Goal: Information Seeking & Learning: Find contact information

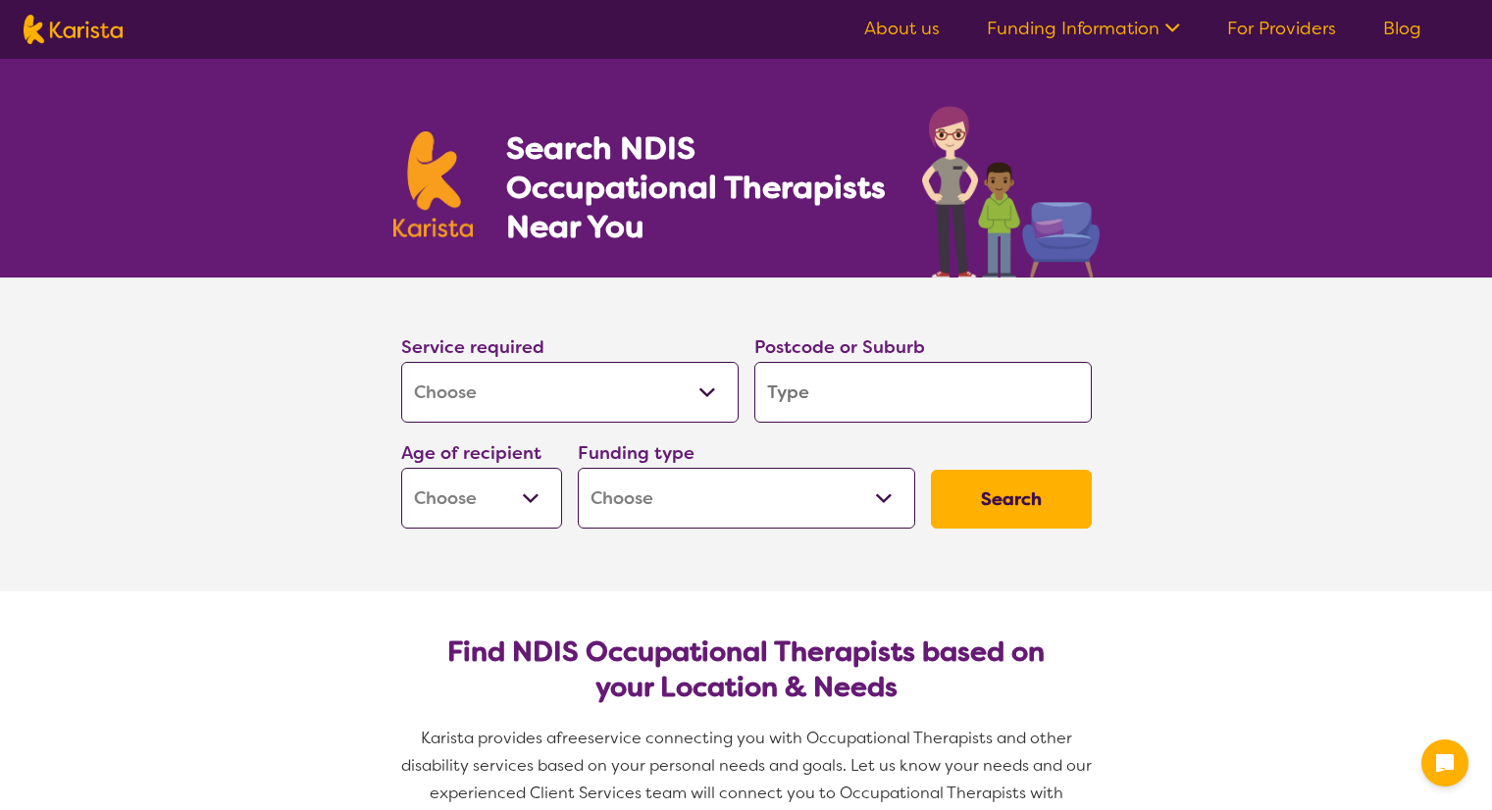
select select "[MEDICAL_DATA]"
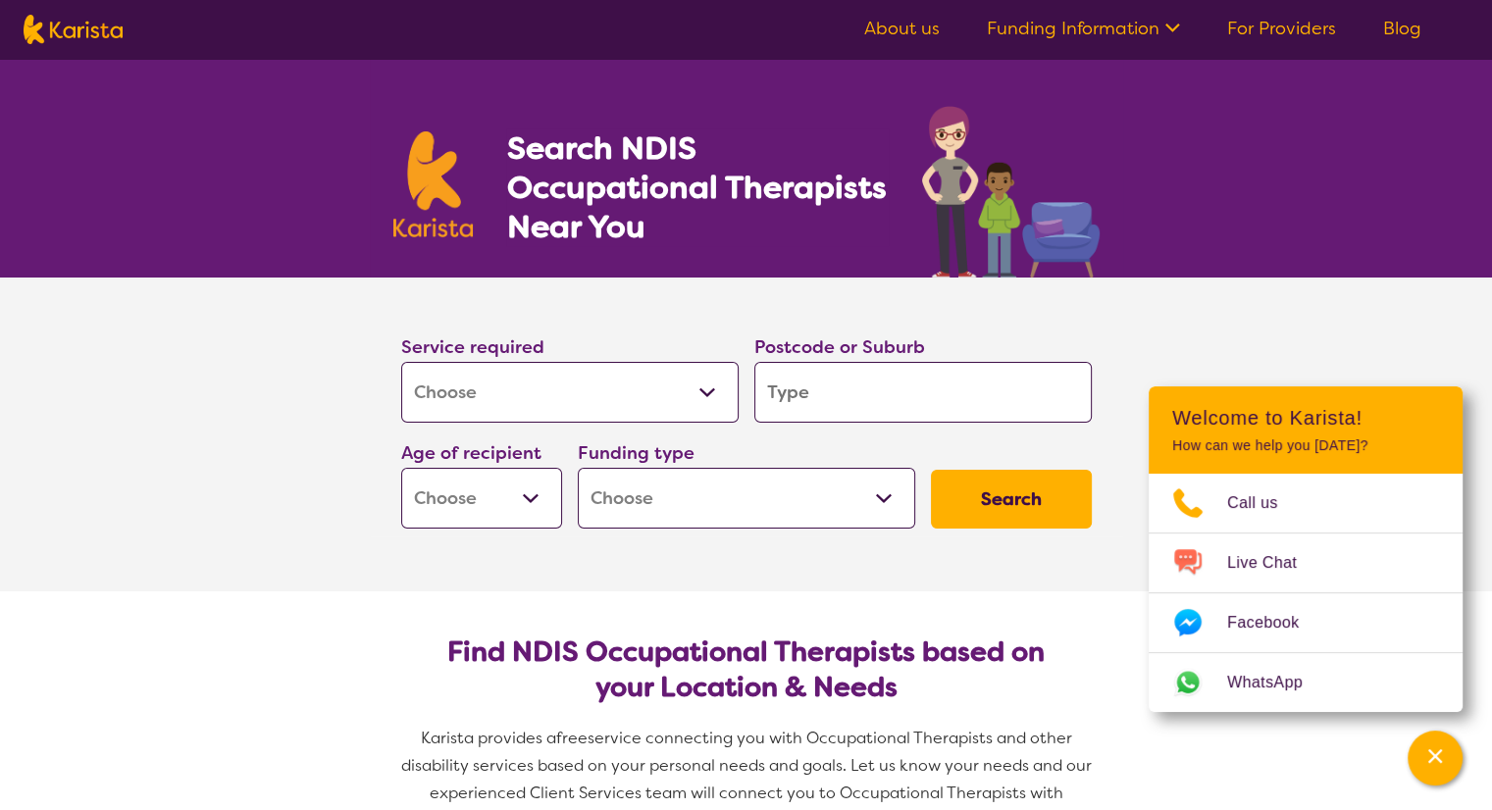
click at [831, 395] on input "search" at bounding box center [922, 392] width 337 height 61
type input "W"
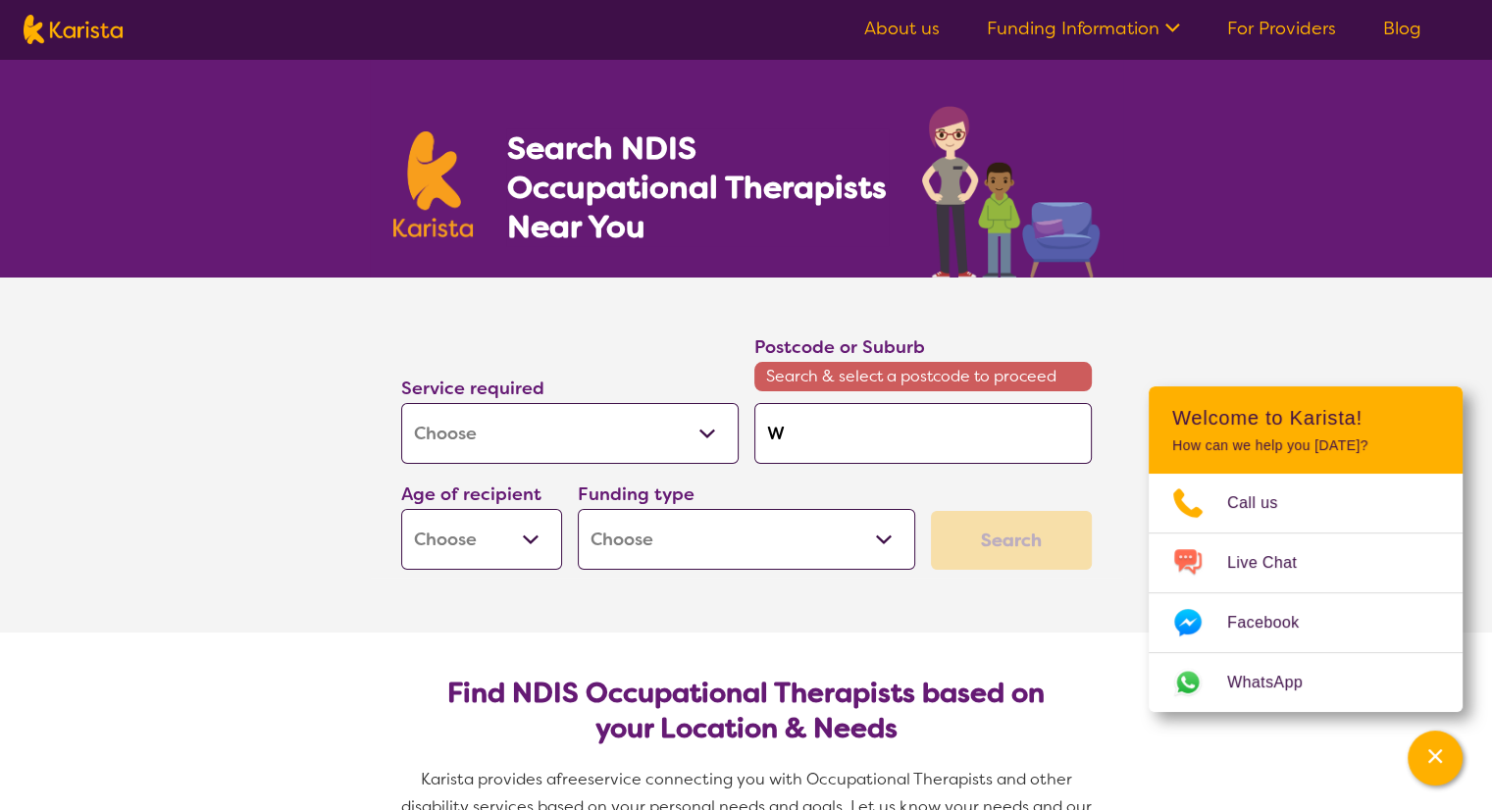
type input "Wa"
type input "Wau"
type input "Wauc"
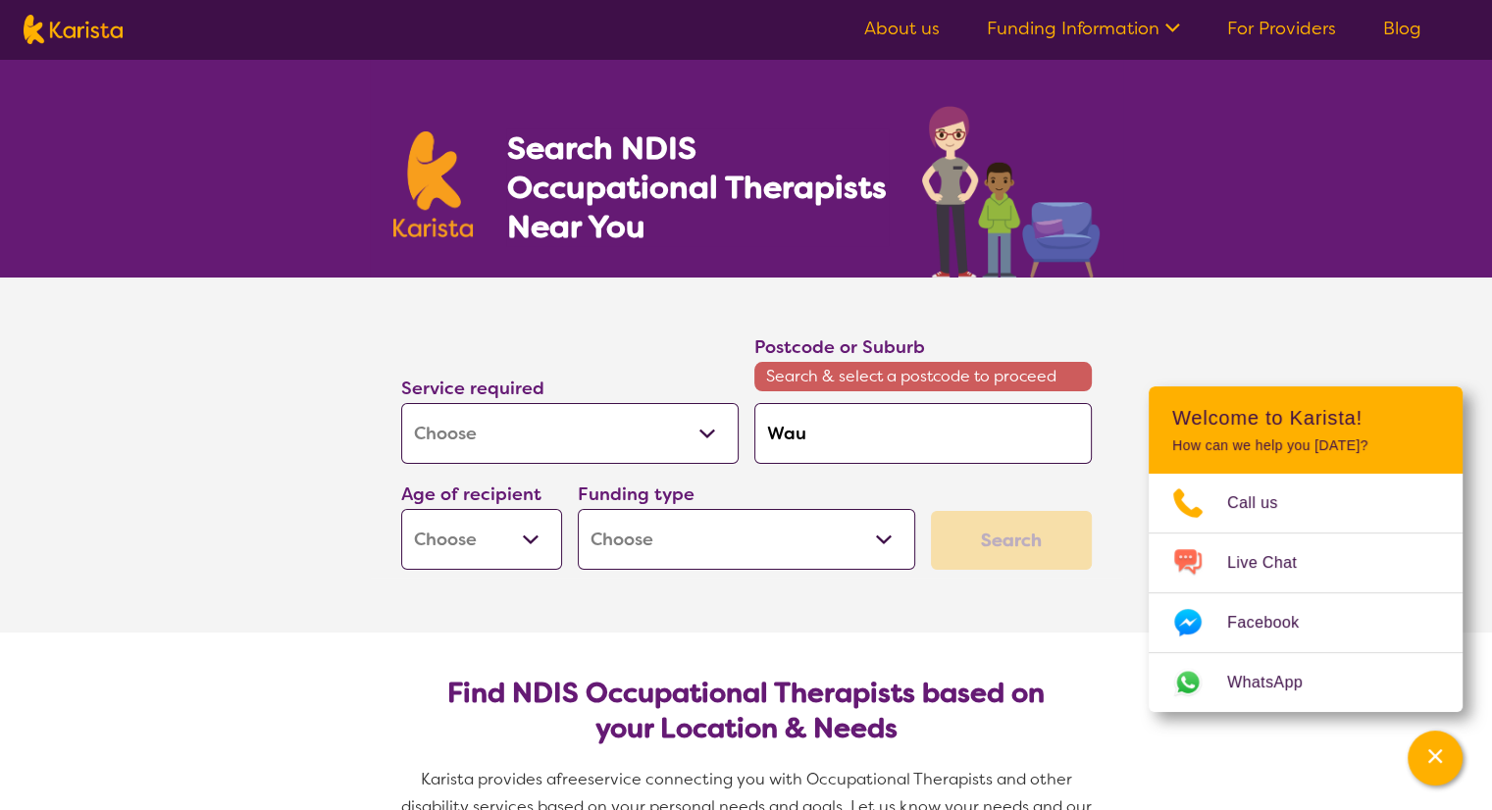
type input "Wauc"
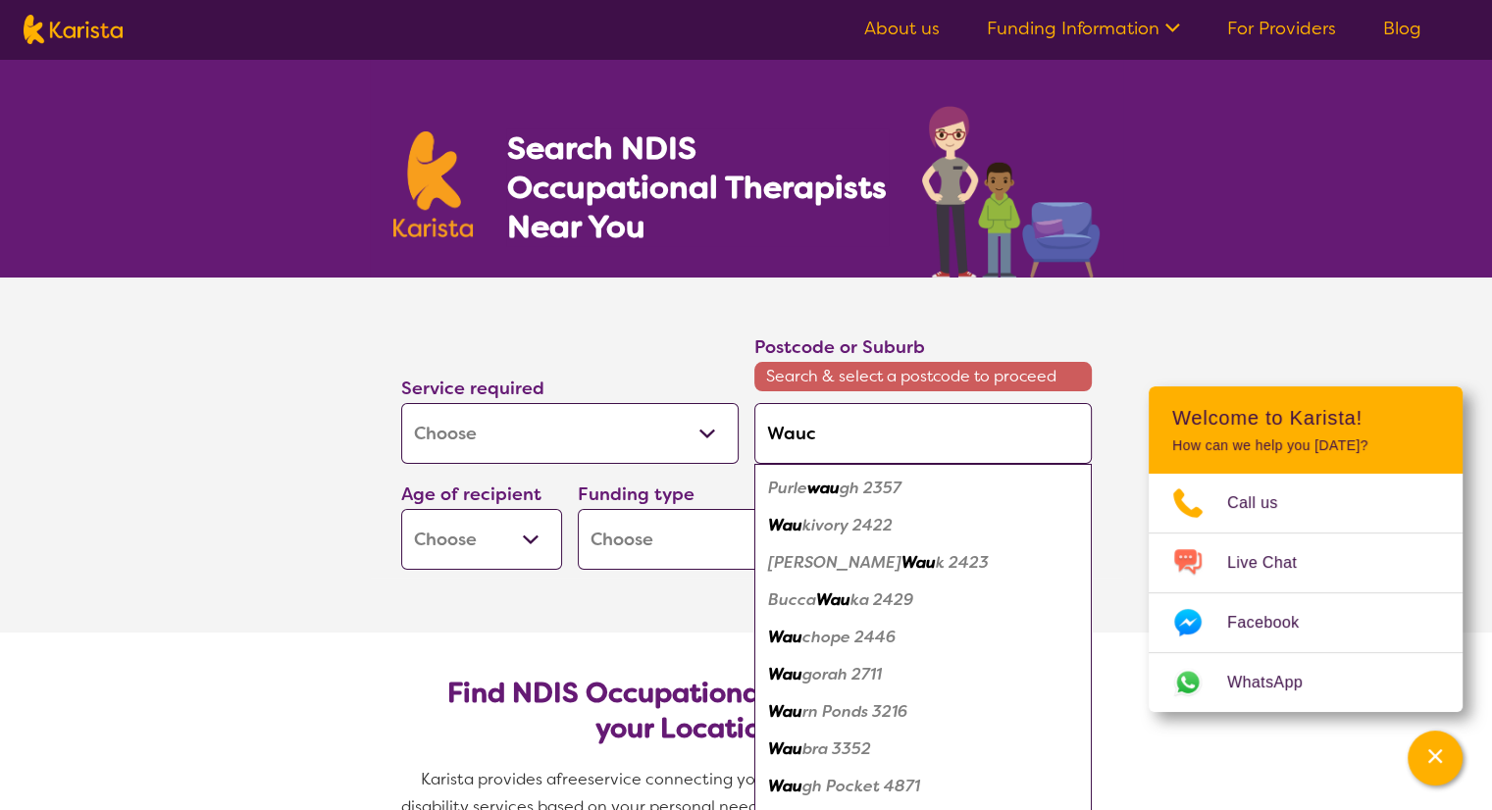
type input "Wauch"
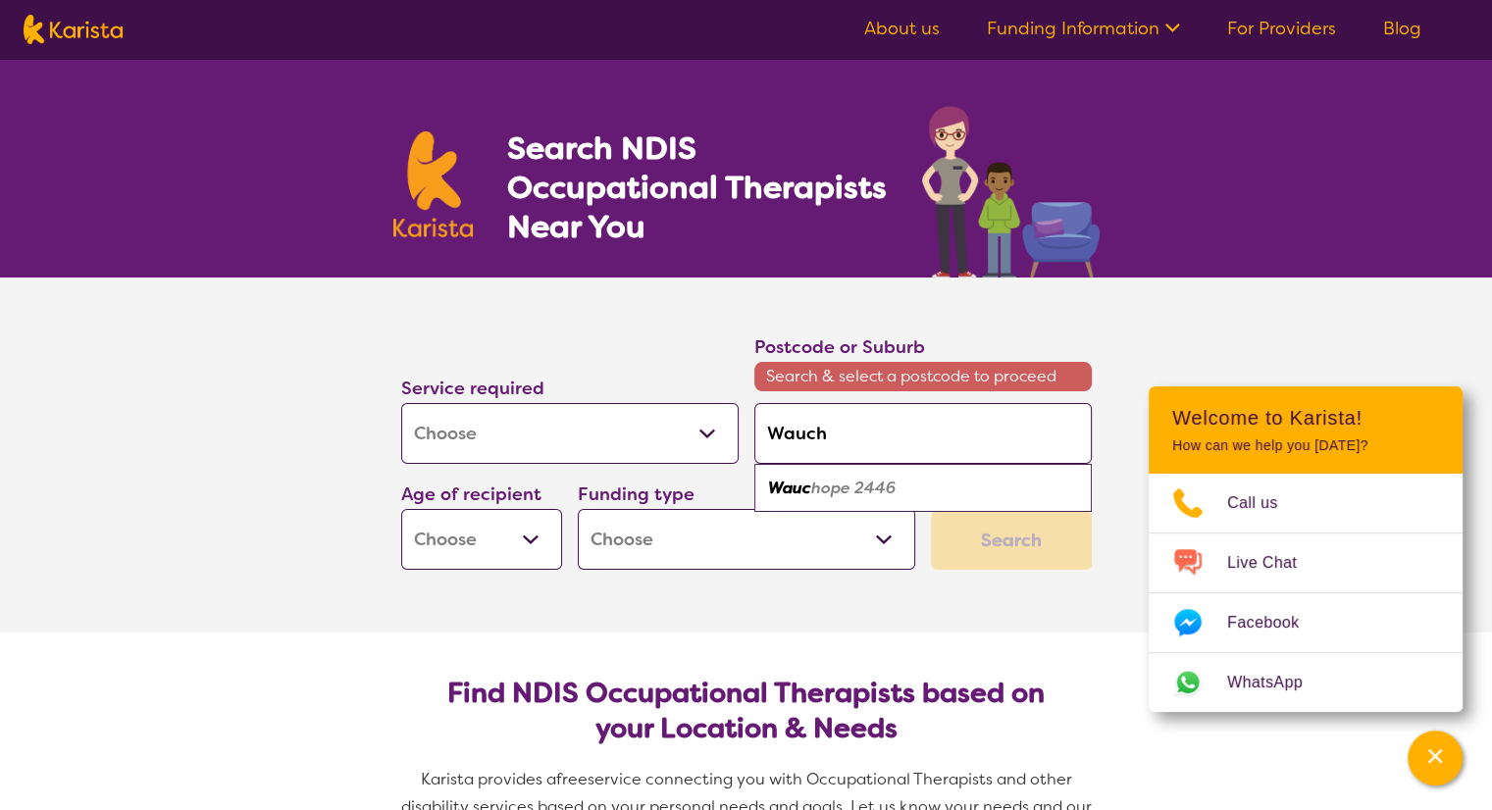
type input "Waucho"
type input "Wauchop"
type input "Wauchope"
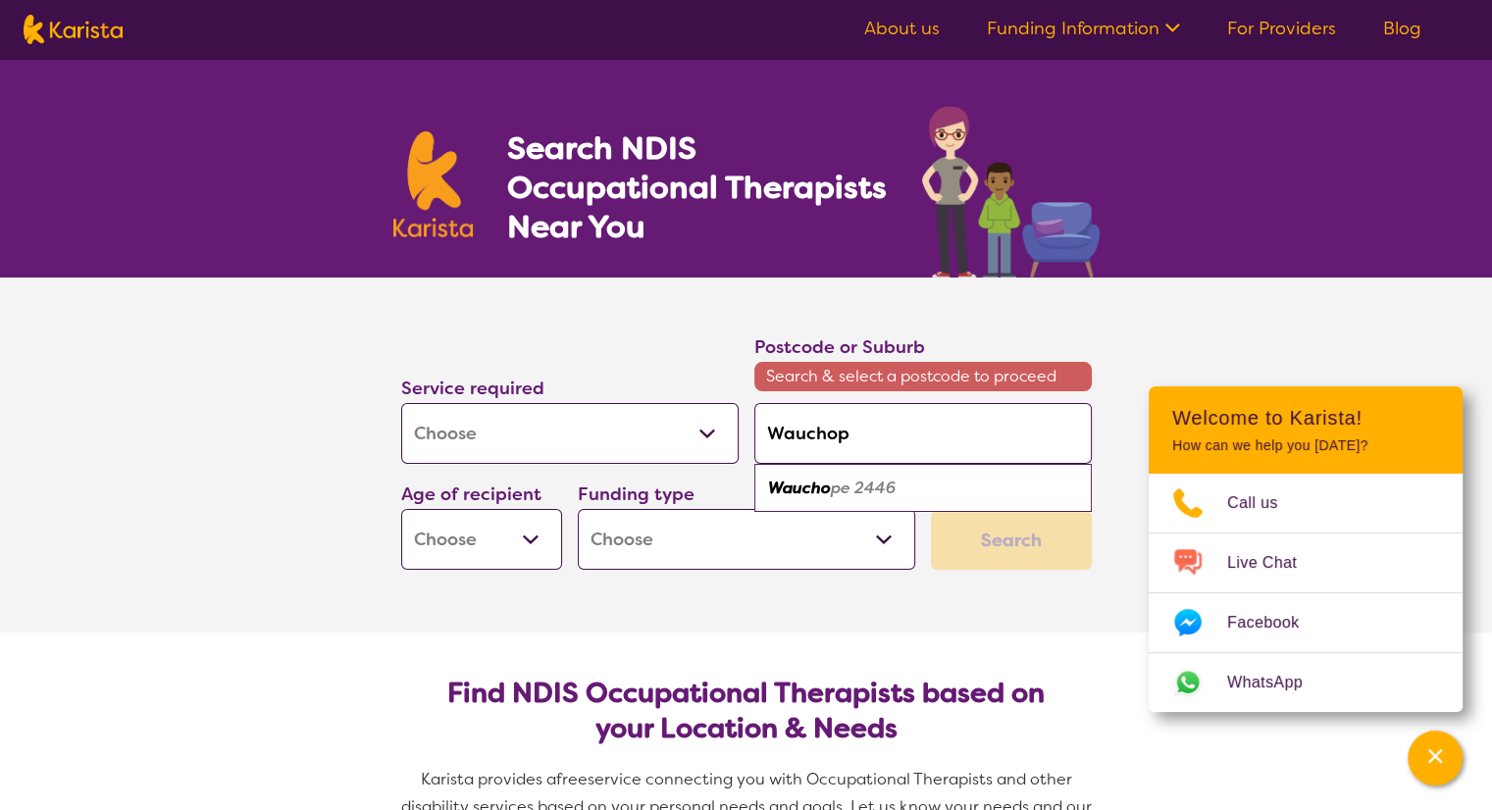
type input "Wauchope"
click at [528, 539] on select "Early Childhood - 0 to 9 Child - 10 to 11 Adolescent - 12 to 17 Adult - 18 to 6…" at bounding box center [481, 539] width 161 height 61
select select "EC"
click at [401, 509] on select "Early Childhood - 0 to 9 Child - 10 to 11 Adolescent - 12 to 17 Adult - 18 to 6…" at bounding box center [481, 539] width 161 height 61
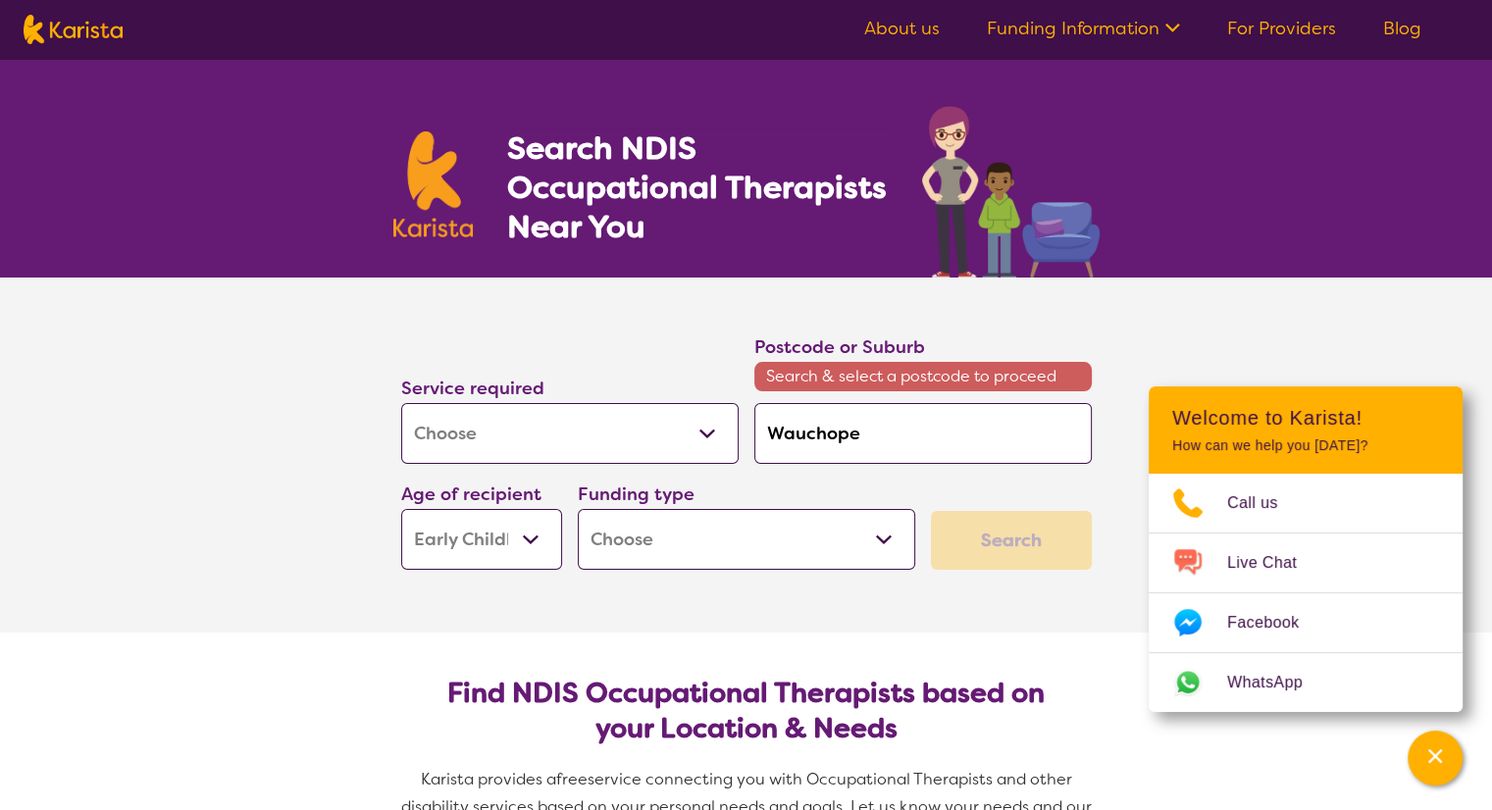
select select "EC"
click at [687, 542] on select "Home Care Package (HCP) National Disability Insurance Scheme (NDIS) I don't know" at bounding box center [746, 539] width 337 height 61
select select "NDIS"
click at [578, 509] on select "Home Care Package (HCP) National Disability Insurance Scheme (NDIS) I don't know" at bounding box center [746, 539] width 337 height 61
select select "NDIS"
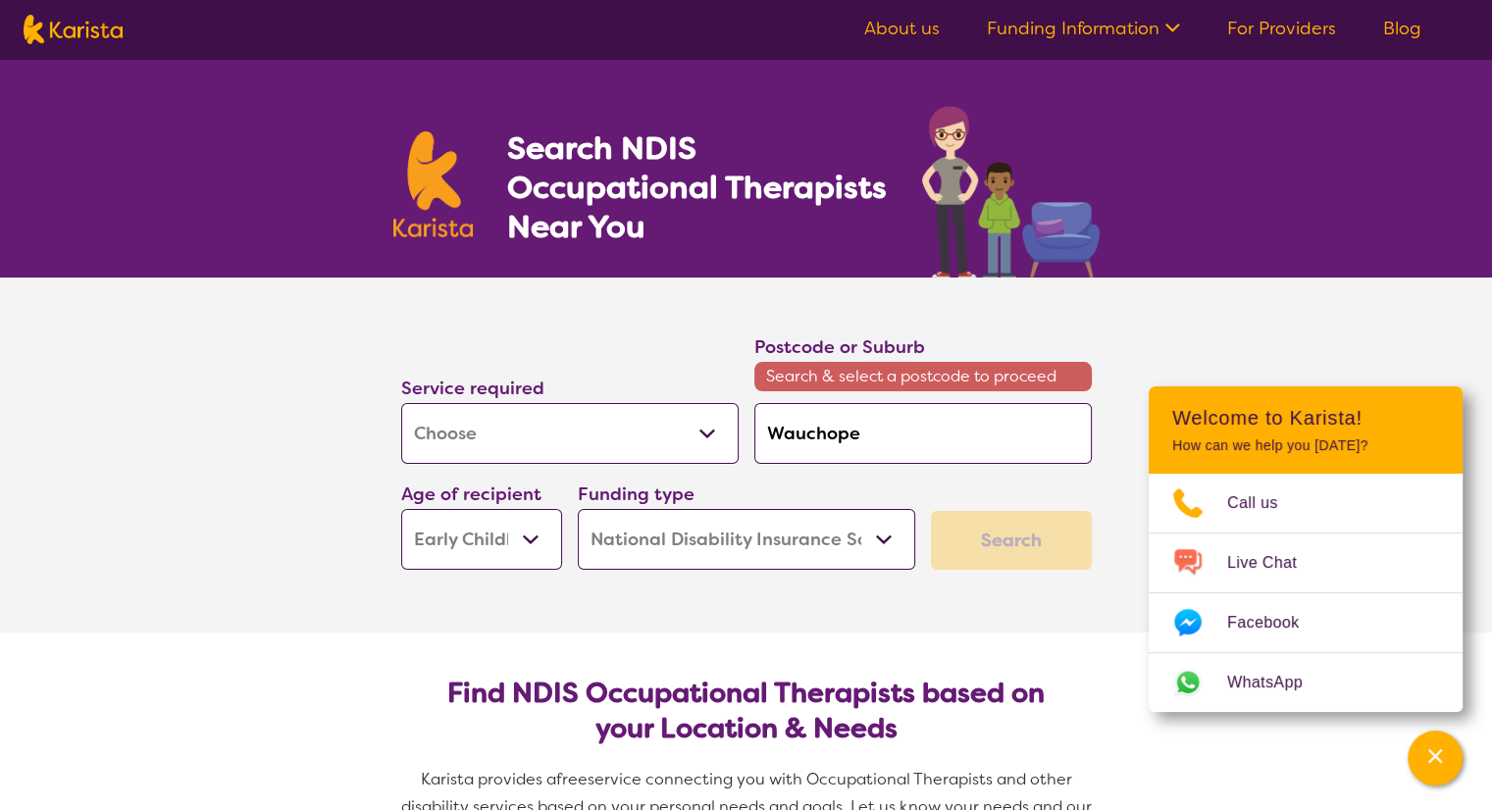
click at [876, 428] on input "Wauchope" at bounding box center [922, 433] width 337 height 61
click at [870, 437] on input "Wauchope" at bounding box center [922, 433] width 337 height 61
type input "Wauchop"
type input "Waucho"
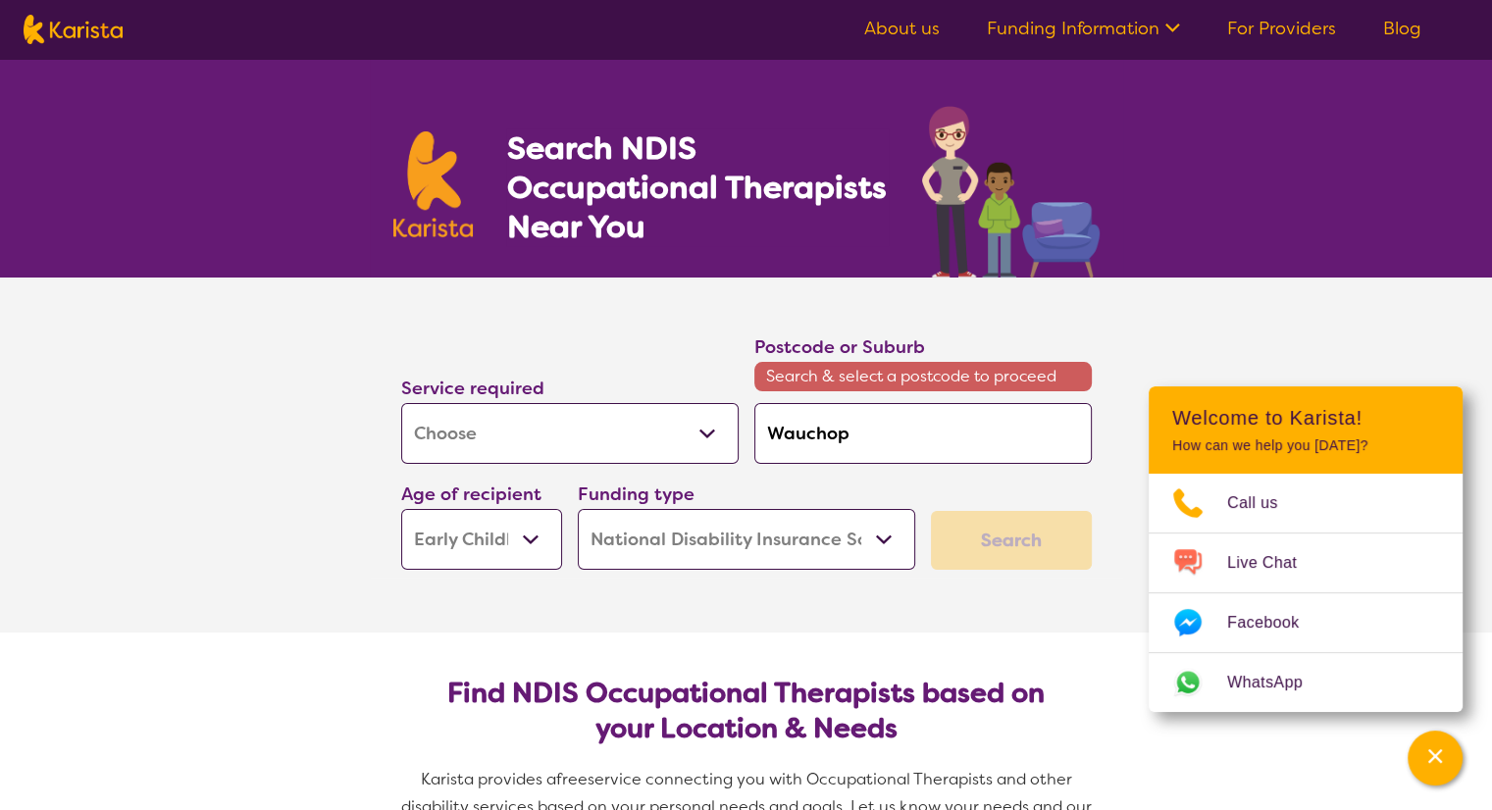
type input "Waucho"
type input "Wauch"
type input "Wau"
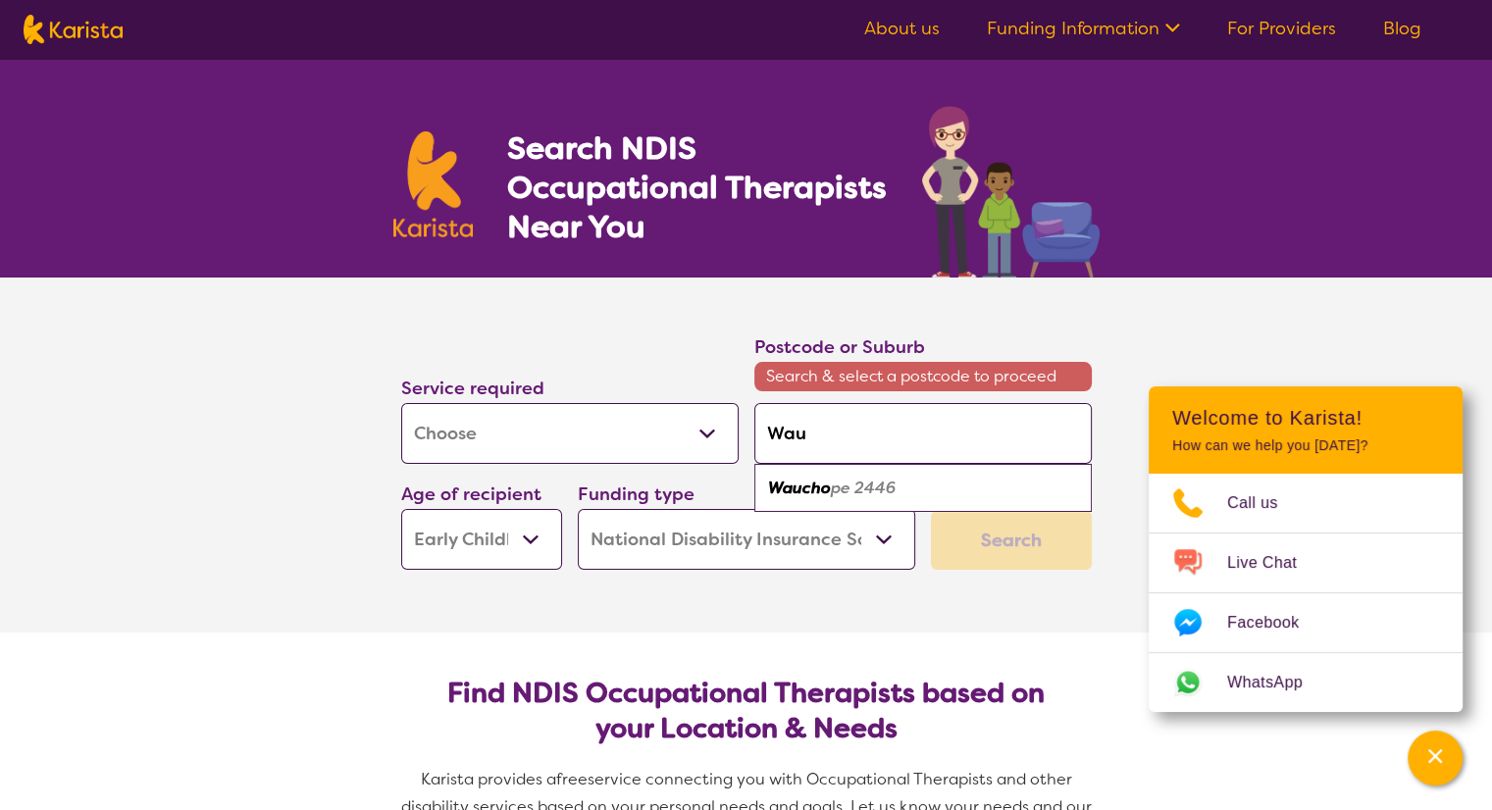
type input "Wa"
type input "W"
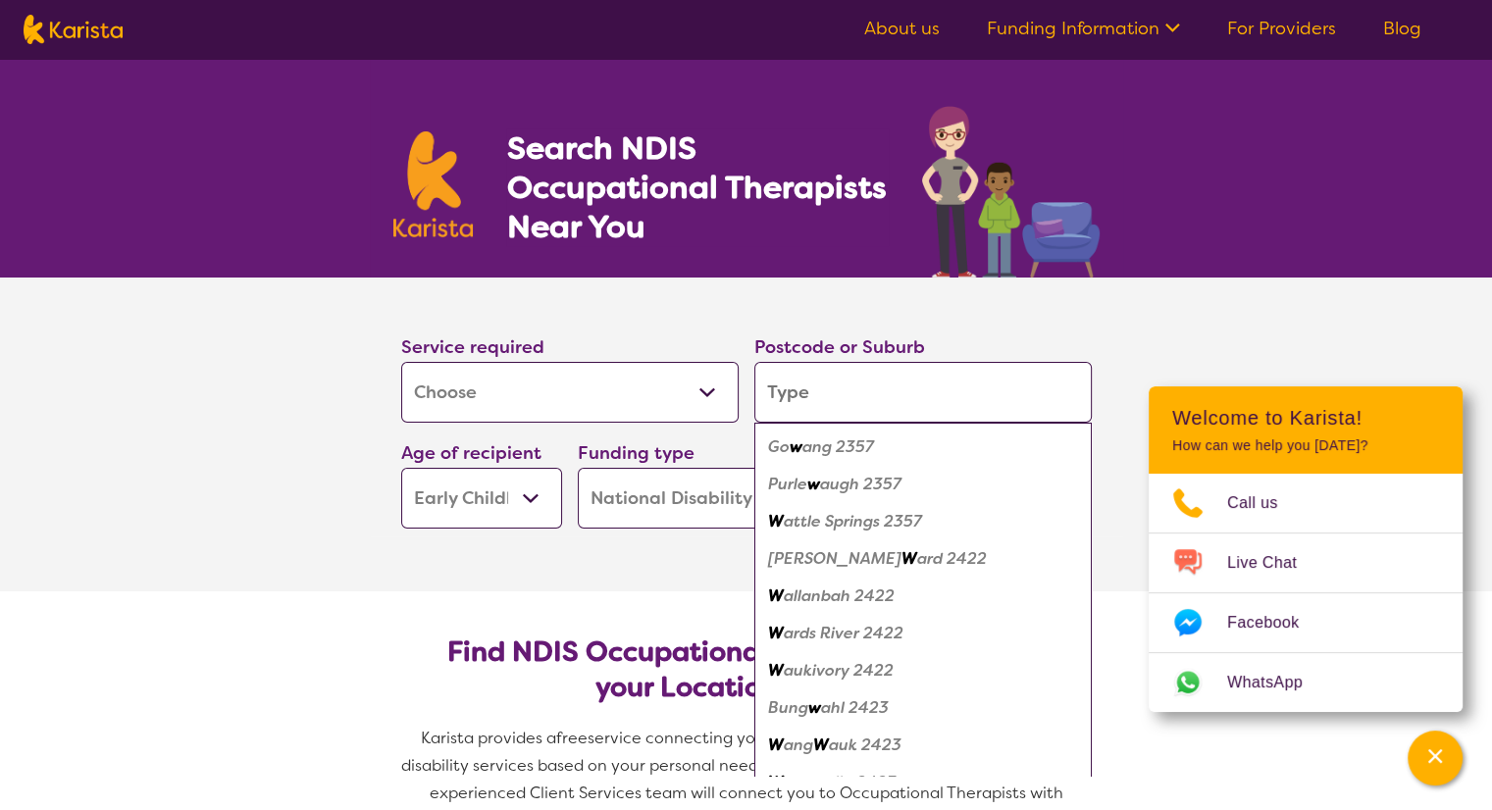
type input "w"
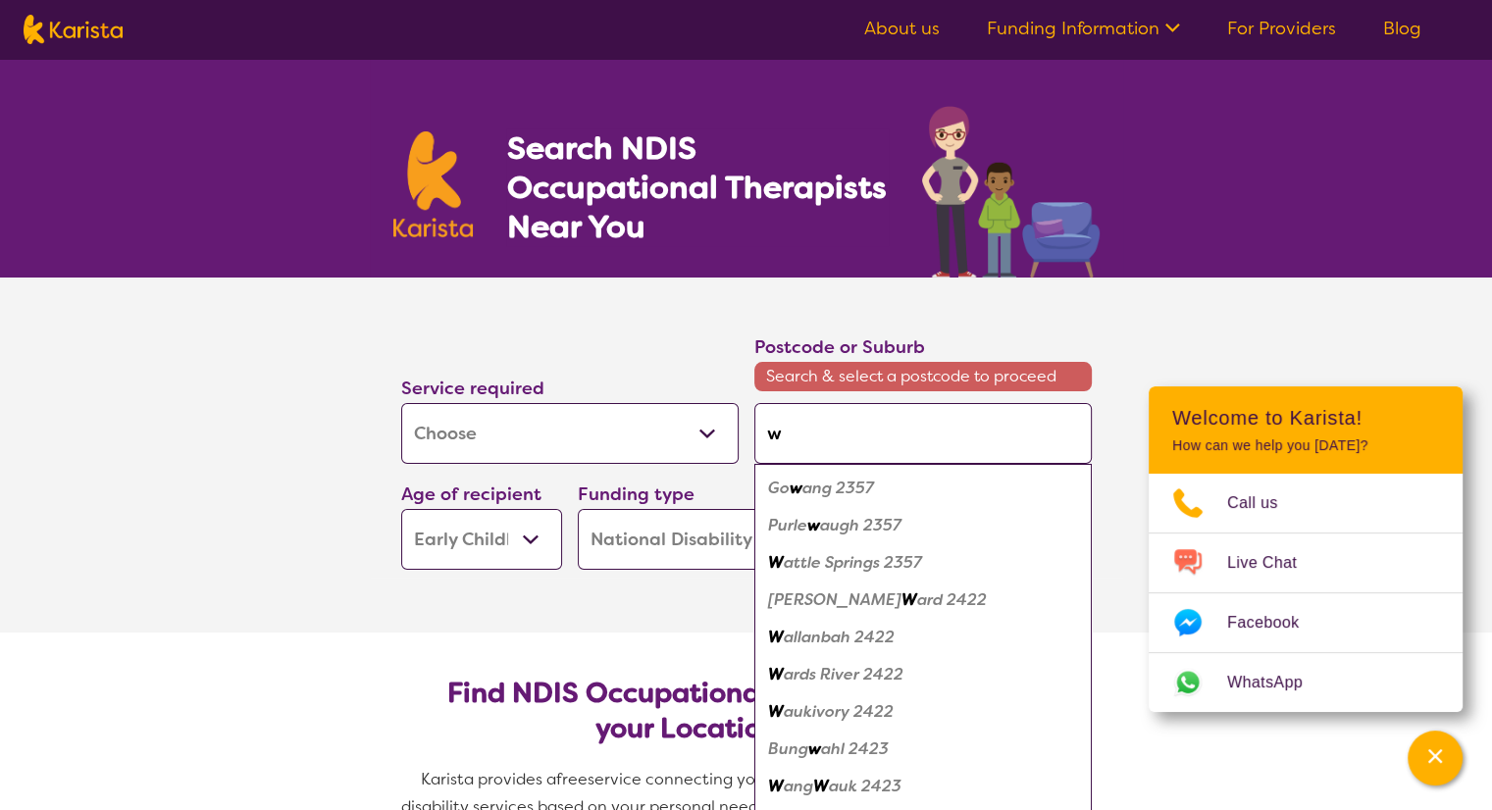
type input "wa"
type input "wau"
type input "wauc"
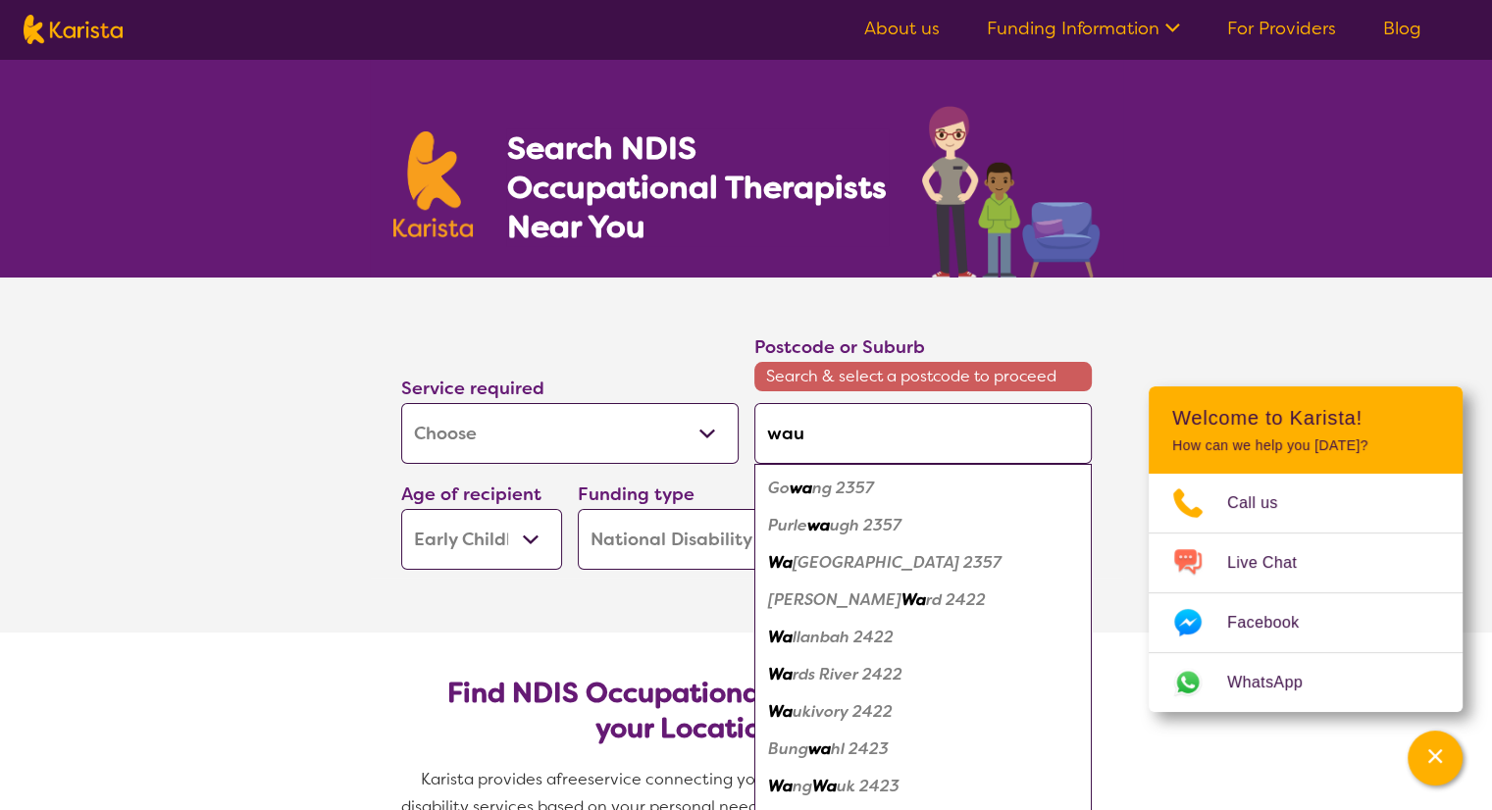
type input "wauc"
type input "wauch"
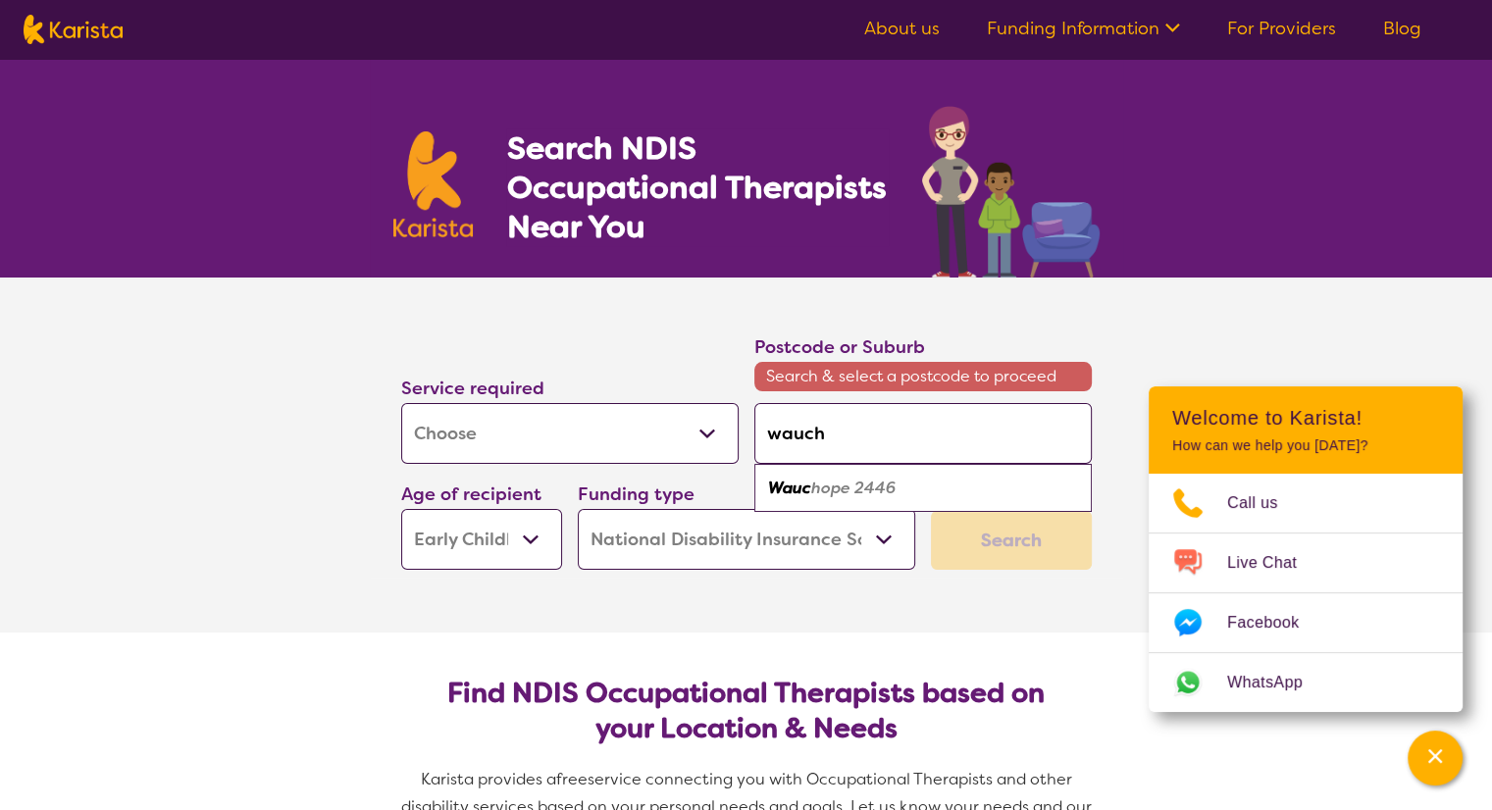
type input "waucho"
type input "wauchop"
type input "wauchope"
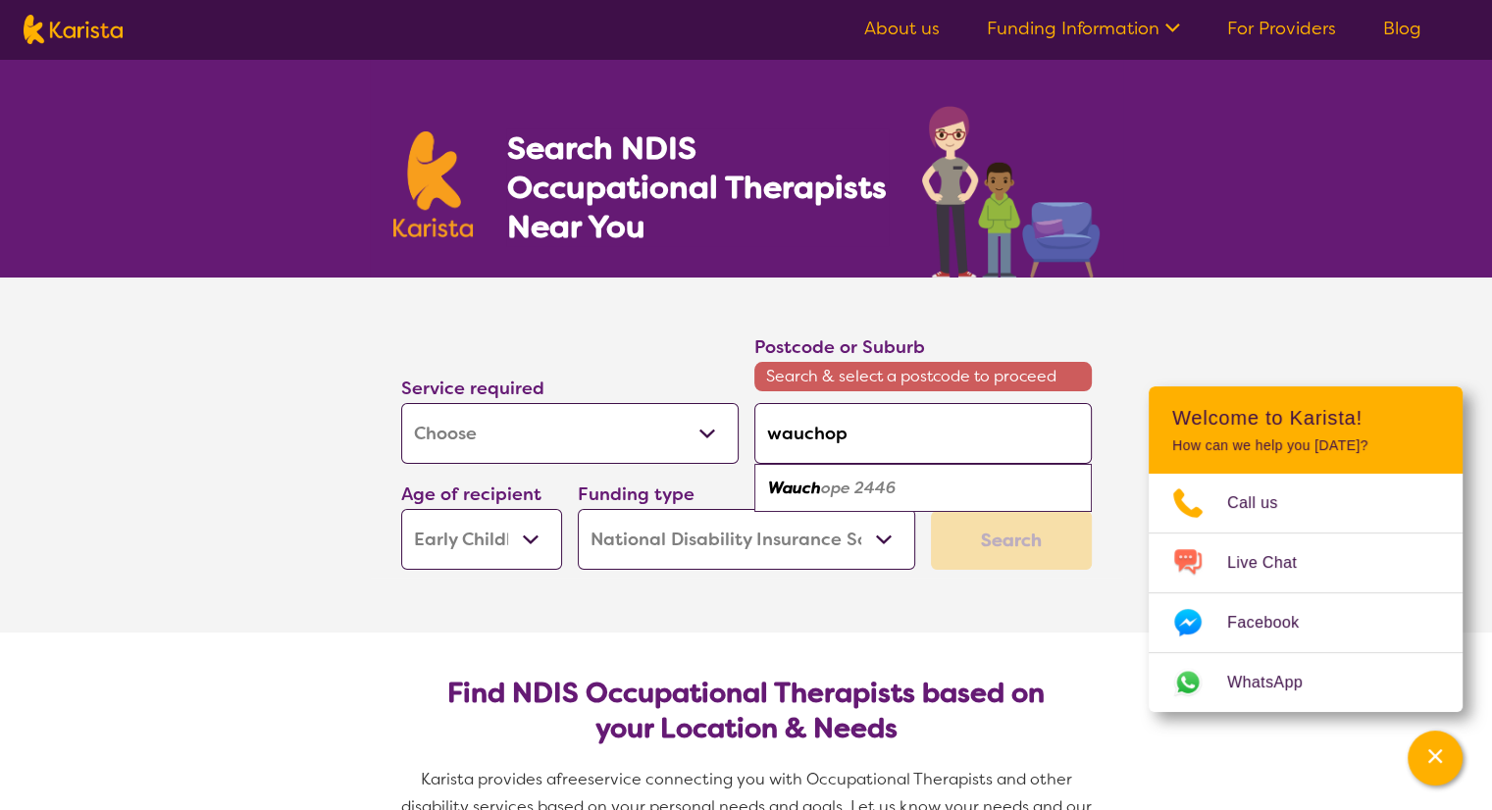
type input "wauchope"
click at [845, 491] on em "Wauchope" at bounding box center [809, 488] width 82 height 21
type input "2446"
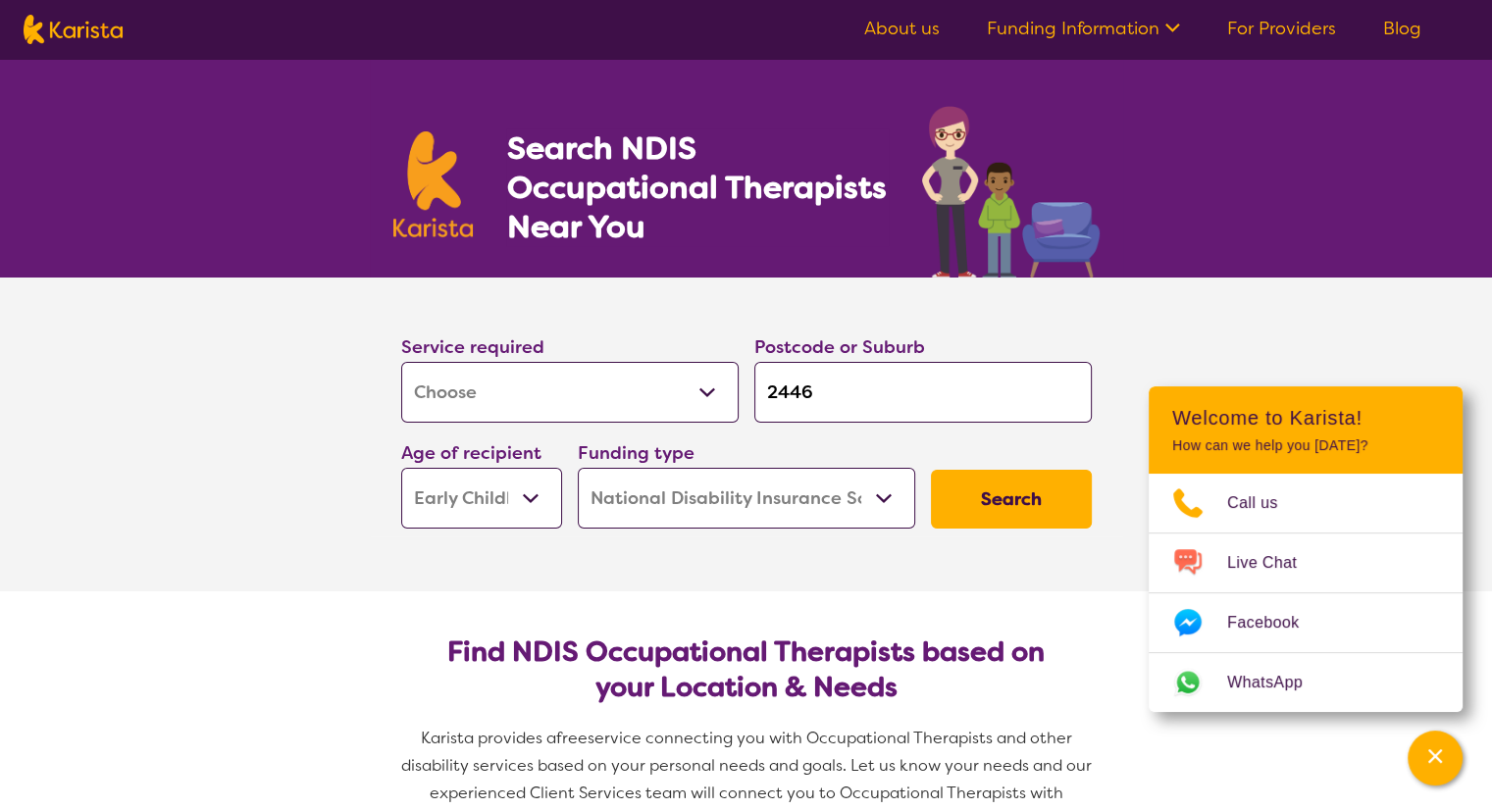
click at [986, 491] on button "Search" at bounding box center [1011, 499] width 161 height 59
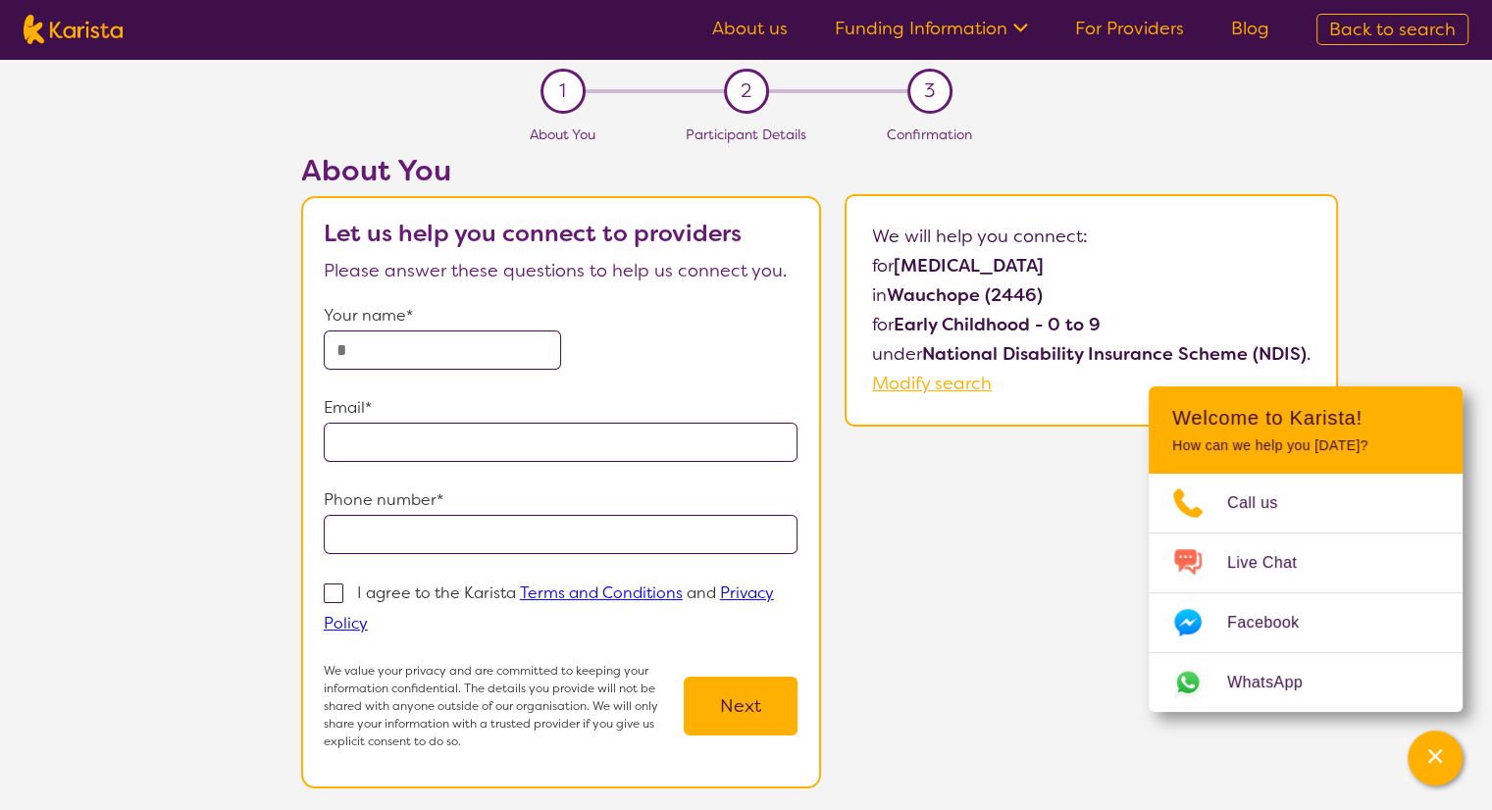
select select "[MEDICAL_DATA]"
select select "EC"
select select "NDIS"
select select "[MEDICAL_DATA]"
select select "EC"
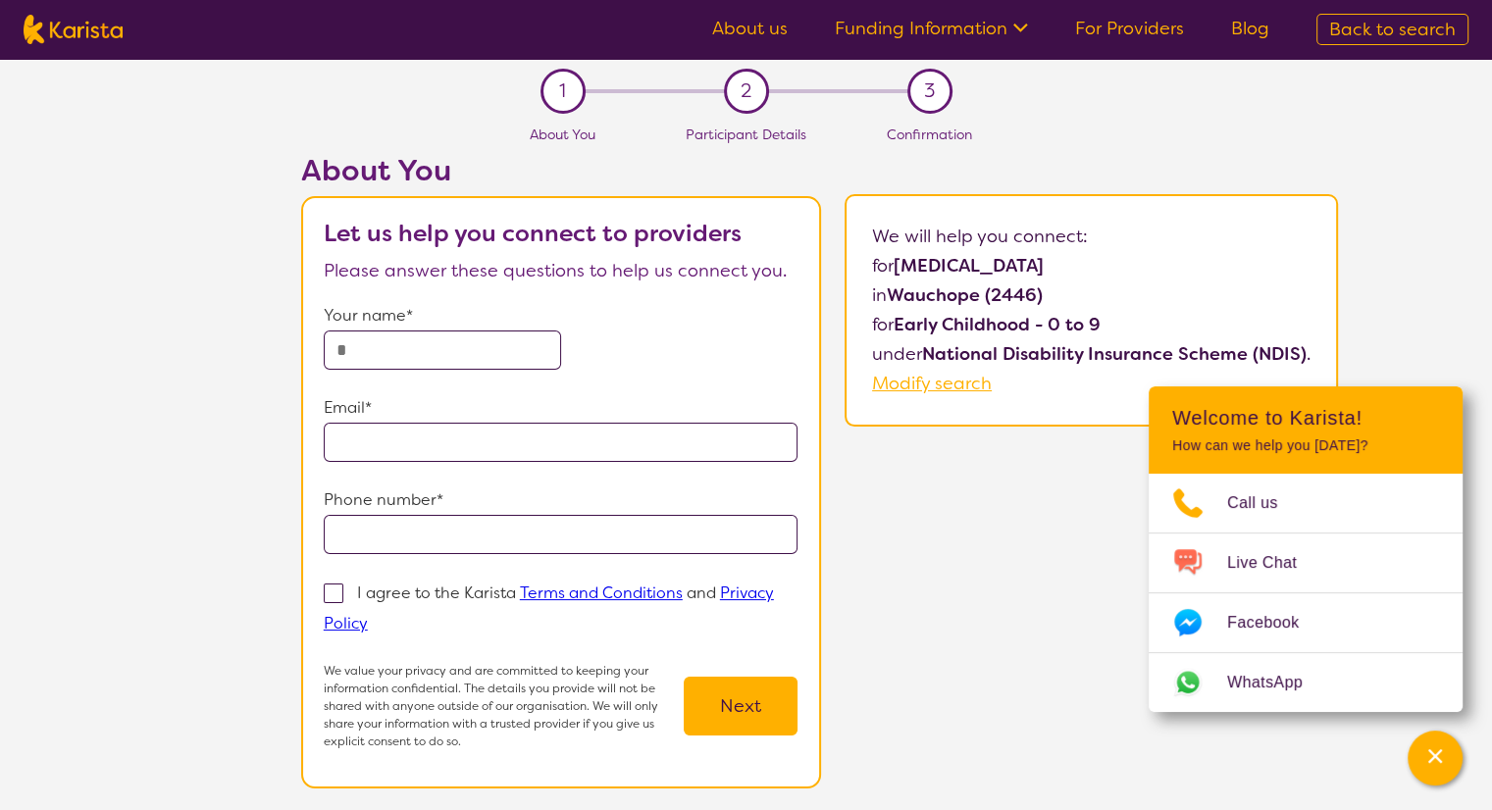
select select "NDIS"
